Goal: Task Accomplishment & Management: Use online tool/utility

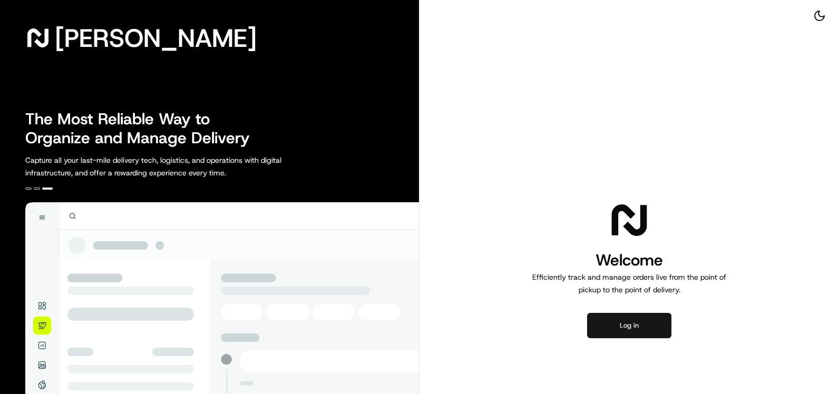
click at [648, 326] on button "Log in" at bounding box center [629, 325] width 84 height 25
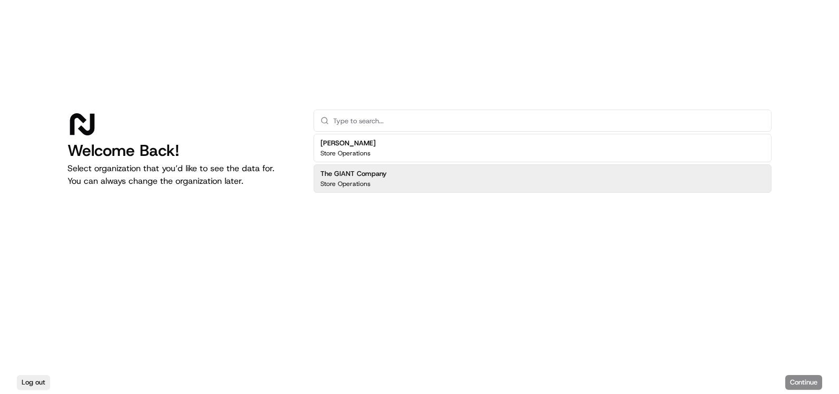
click at [419, 182] on div "The GIANT Company Store Operations" at bounding box center [542, 178] width 458 height 28
click at [799, 381] on button "Continue" at bounding box center [803, 382] width 37 height 15
